Goal: Task Accomplishment & Management: Manage account settings

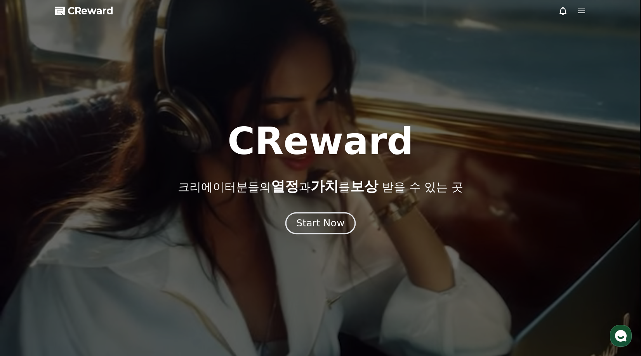
click at [303, 222] on div "Start Now" at bounding box center [320, 223] width 48 height 13
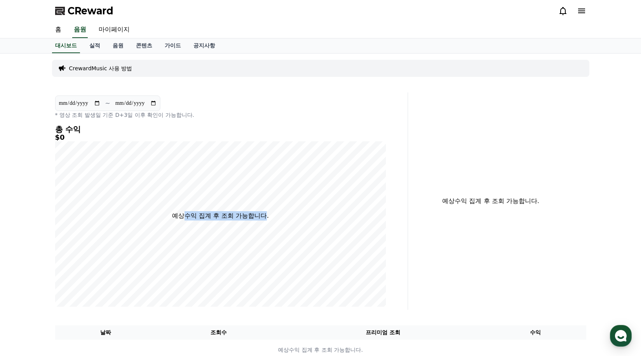
drag, startPoint x: 182, startPoint y: 219, endPoint x: 269, endPoint y: 219, distance: 87.0
click at [268, 219] on p "예상수익 집계 후 조회 가능합니다." at bounding box center [220, 215] width 97 height 9
click at [109, 32] on link "마이페이지" at bounding box center [113, 30] width 43 height 16
select select "**********"
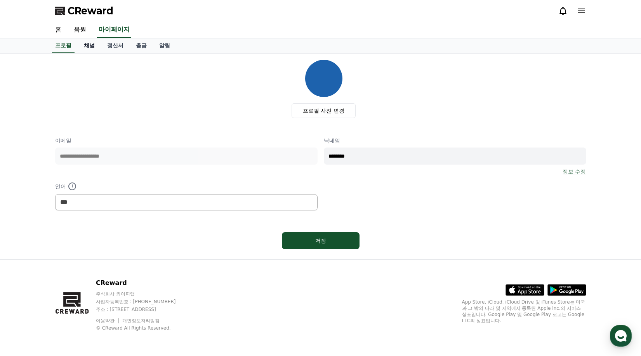
click at [90, 45] on link "채널" at bounding box center [89, 45] width 23 height 15
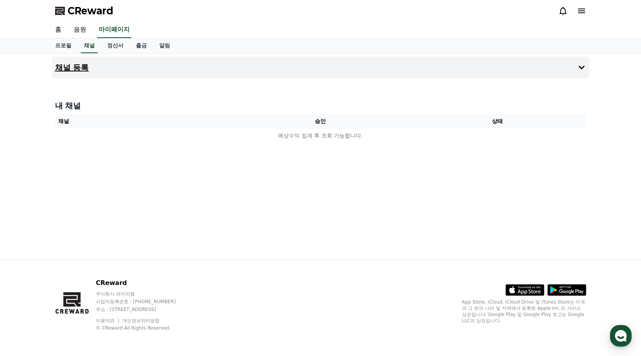
click at [583, 67] on icon at bounding box center [581, 68] width 6 height 4
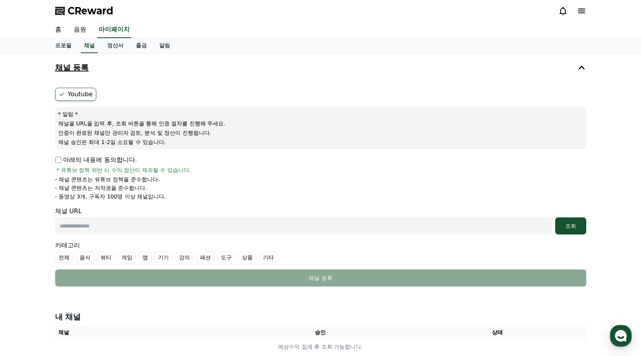
click at [140, 227] on input "text" at bounding box center [303, 225] width 497 height 17
paste input "**********"
type input "**********"
click at [562, 233] on button "조회" at bounding box center [570, 225] width 31 height 17
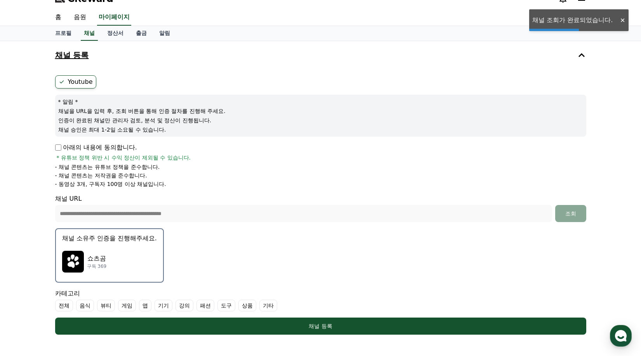
scroll to position [39, 0]
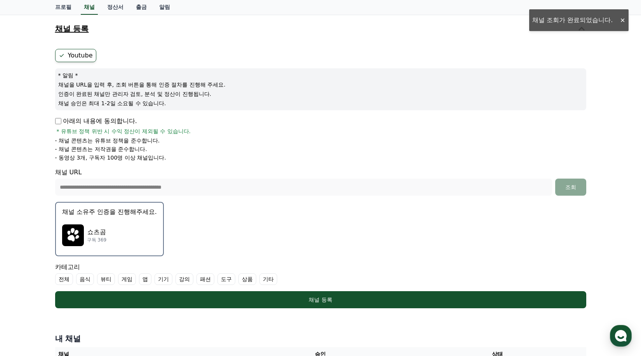
click at [88, 234] on p "쇼츠곰" at bounding box center [97, 231] width 20 height 9
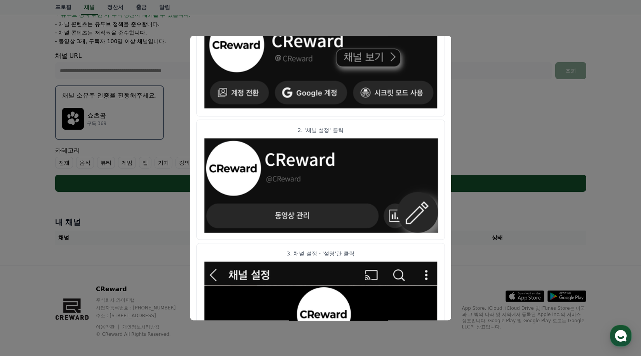
scroll to position [0, 0]
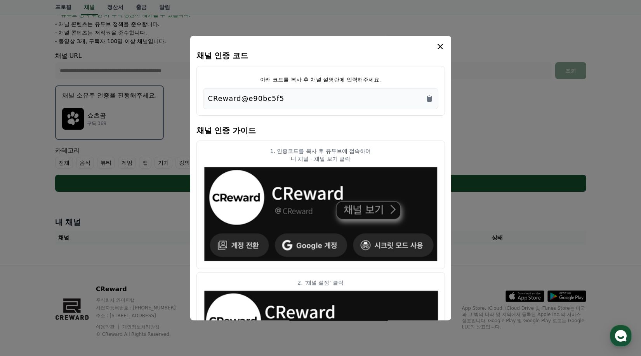
drag, startPoint x: 278, startPoint y: 99, endPoint x: 206, endPoint y: 99, distance: 72.2
click at [206, 99] on div "CReward@e90bc5f5" at bounding box center [320, 98] width 235 height 21
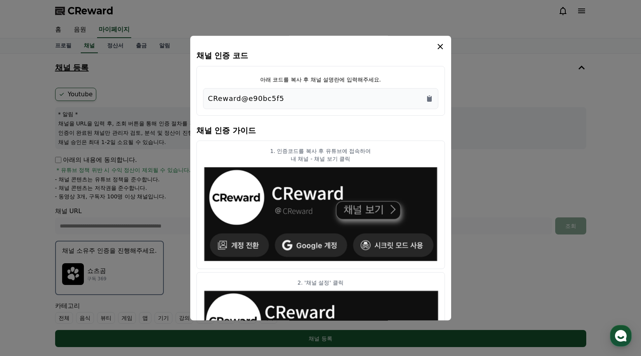
click at [288, 103] on div "CReward@e90bc5f5" at bounding box center [320, 98] width 225 height 11
drag, startPoint x: 284, startPoint y: 102, endPoint x: 206, endPoint y: 100, distance: 78.1
click at [206, 100] on div "CReward@e90bc5f5" at bounding box center [320, 98] width 235 height 21
copy p "CReward@e90bc5f5"
click at [439, 47] on icon "modal" at bounding box center [440, 46] width 5 height 5
